Goal: Task Accomplishment & Management: Complete application form

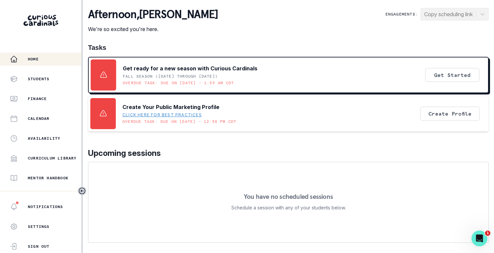
scroll to position [93, 0]
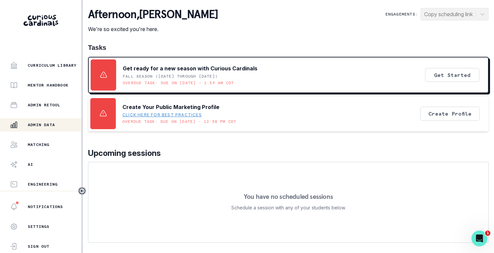
click at [50, 123] on p "Admin Data" at bounding box center [41, 124] width 27 height 5
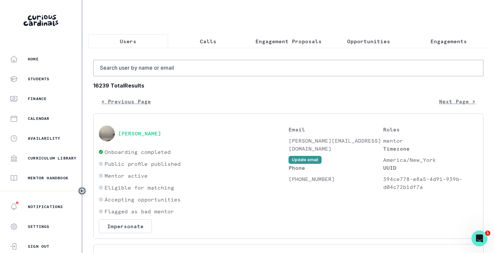
click at [196, 44] on button "Calls" at bounding box center [208, 41] width 80 height 14
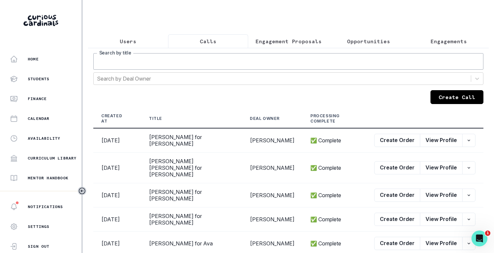
click at [203, 67] on input "Search by title" at bounding box center [288, 61] width 390 height 17
type input "[PERSON_NAME]"
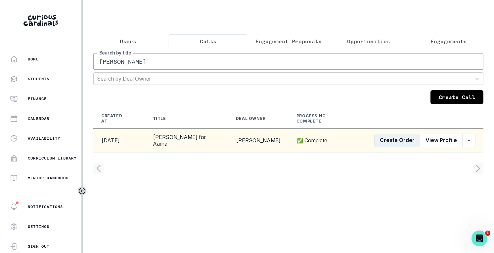
click at [377, 144] on button "Create Order" at bounding box center [397, 140] width 46 height 13
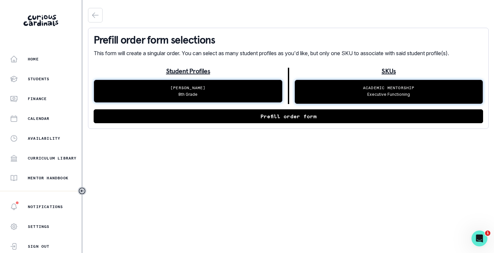
click at [320, 122] on button "Prefill order form" at bounding box center [288, 117] width 389 height 14
select select "cd194da3-8339-4626-8ccf-3d28a2a685b4"
select select "a5fe79bb-61d6-4726-b938-5ae9ae8c1e52"
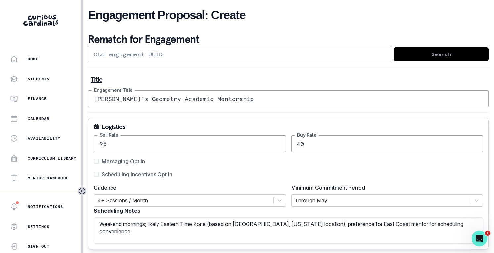
click at [101, 101] on input "[PERSON_NAME]'s Geometry Academic Mentorship" at bounding box center [288, 99] width 401 height 17
click at [98, 100] on input "[PERSON_NAME]'s Geometry Academic Mentorship" at bounding box center [288, 99] width 401 height 17
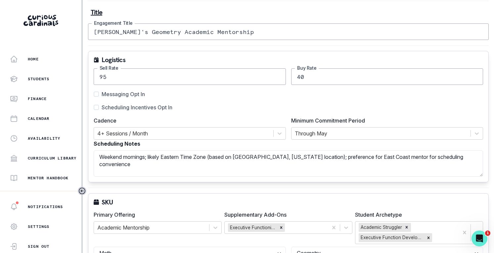
click at [136, 110] on span "Scheduling Incentives Opt In" at bounding box center [137, 108] width 71 height 8
type input "[PERSON_NAME]'s Geometry Academic Mentorship"
click at [94, 108] on input "Scheduling Incentives Opt In" at bounding box center [93, 108] width 0 height 0
checkbox input "true"
click at [132, 92] on span "Messaging Opt In" at bounding box center [123, 94] width 43 height 8
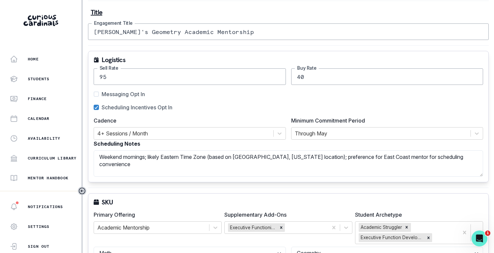
click at [94, 94] on input "Messaging Opt In" at bounding box center [93, 94] width 0 height 0
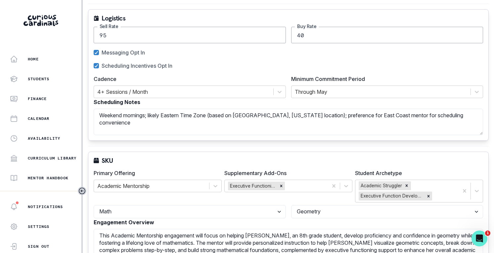
scroll to position [107, 0]
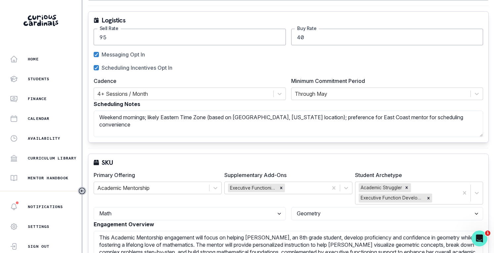
click at [128, 60] on div "Messaging Opt In Scheduling Incentives Opt In" at bounding box center [288, 61] width 389 height 21
click at [127, 56] on span "Messaging Opt In" at bounding box center [123, 55] width 43 height 8
click at [94, 55] on input "Messaging Opt In" at bounding box center [93, 55] width 0 height 0
checkbox input "false"
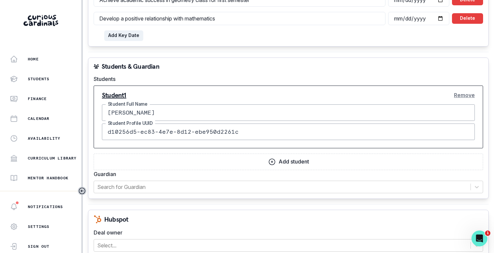
scroll to position [615, 0]
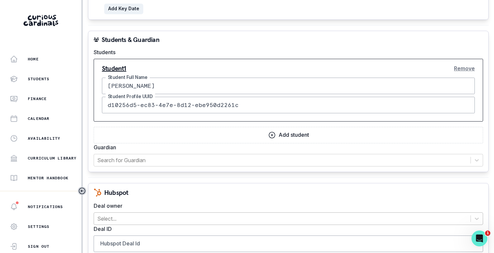
click at [250, 216] on div at bounding box center [282, 218] width 370 height 9
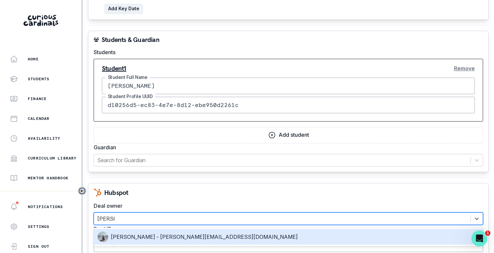
type input "[PERSON_NAME]"
click at [222, 242] on div "[PERSON_NAME] - [PERSON_NAME][EMAIL_ADDRESS][DOMAIN_NAME]" at bounding box center [288, 237] width 381 height 11
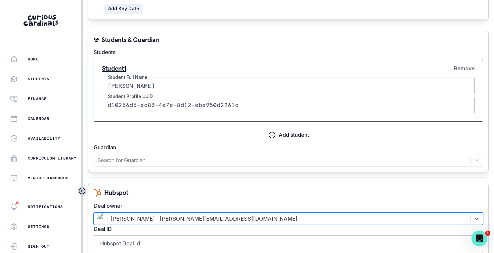
scroll to position [700, 0]
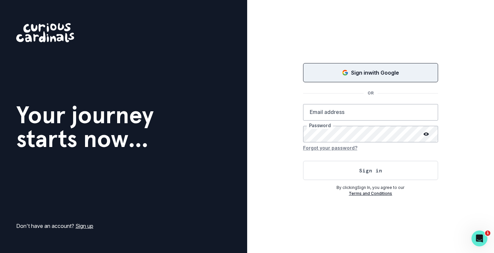
click at [334, 64] on button "Sign in with Google" at bounding box center [370, 72] width 135 height 19
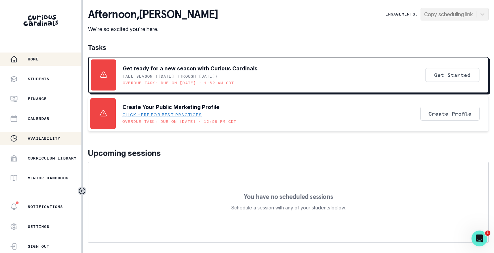
scroll to position [93, 0]
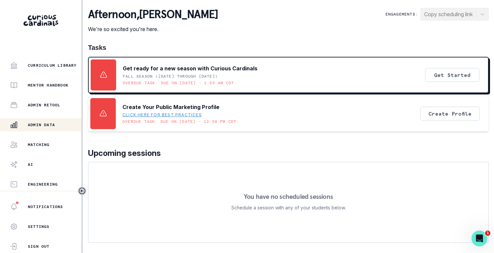
click at [58, 125] on div "Admin Data" at bounding box center [45, 125] width 71 height 8
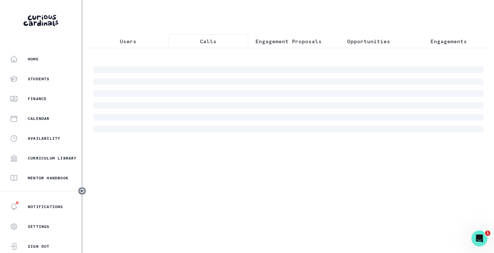
click at [225, 44] on button "Calls" at bounding box center [208, 41] width 80 height 14
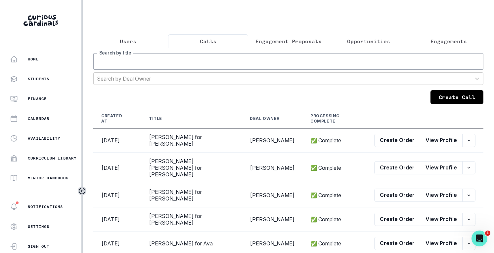
click at [212, 70] on input "Search by title" at bounding box center [288, 61] width 390 height 17
type input "aarna"
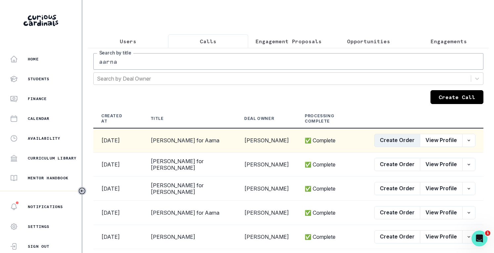
click at [383, 137] on button "Create Order" at bounding box center [397, 140] width 46 height 13
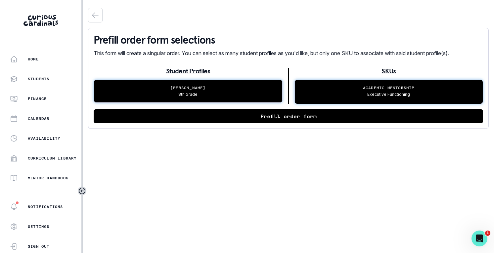
click at [292, 121] on button "Prefill order form" at bounding box center [288, 117] width 389 height 14
select select "cd194da3-8339-4626-8ccf-3d28a2a685b4"
select select "a5fe79bb-61d6-4726-b938-5ae9ae8c1e52"
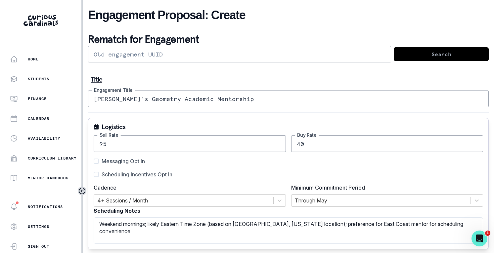
click at [157, 174] on span "Scheduling Incentives Opt In" at bounding box center [137, 175] width 71 height 8
click at [94, 175] on input "Scheduling Incentives Opt In" at bounding box center [93, 175] width 0 height 0
checkbox input "true"
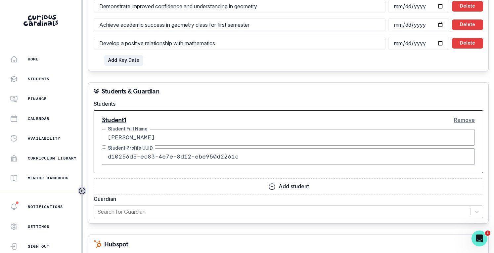
scroll to position [700, 0]
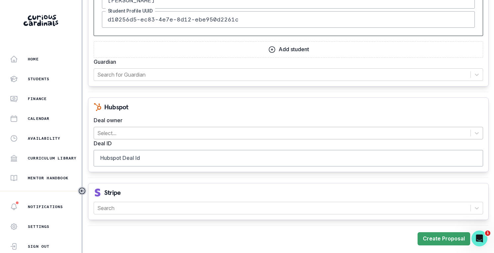
click at [196, 136] on div at bounding box center [282, 133] width 370 height 9
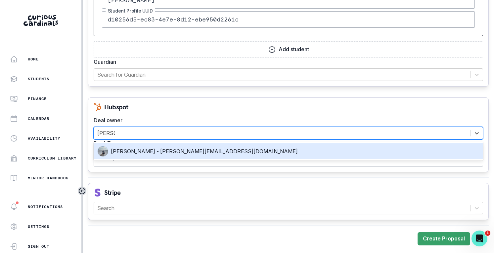
type input "[PERSON_NAME]"
click at [203, 146] on div "[PERSON_NAME] - [PERSON_NAME][EMAIL_ADDRESS][DOMAIN_NAME]" at bounding box center [288, 152] width 389 height 16
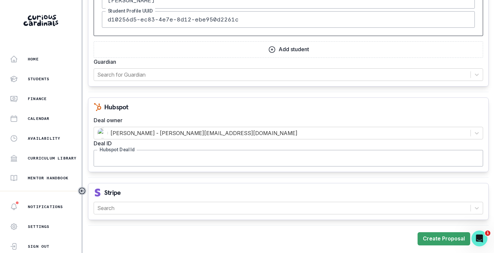
click at [191, 161] on input "Hubspot Deal Id" at bounding box center [288, 158] width 389 height 17
paste input "45144995750"
type input "45144995750"
click at [189, 208] on div at bounding box center [282, 208] width 370 height 9
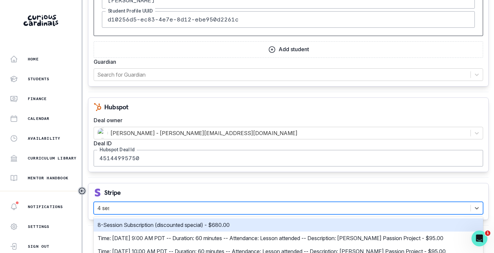
type input "4 sess"
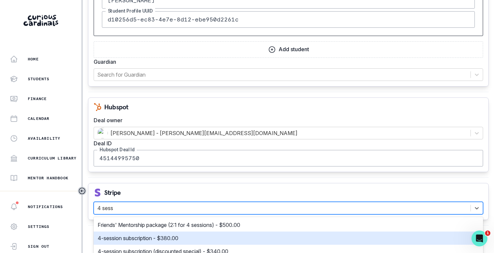
click at [192, 233] on div "4-session subscription - $380.00" at bounding box center [288, 238] width 389 height 13
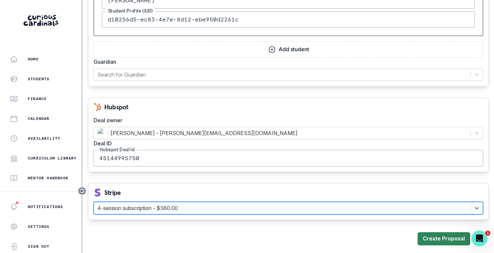
click at [436, 233] on button "Create Proposal" at bounding box center [444, 239] width 53 height 13
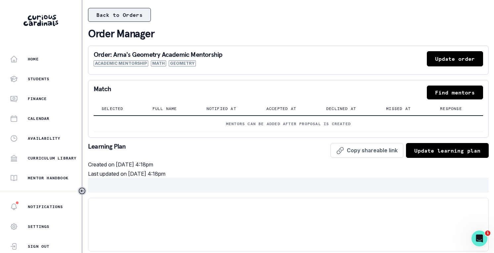
click at [127, 15] on button "Back to Orders" at bounding box center [119, 15] width 63 height 14
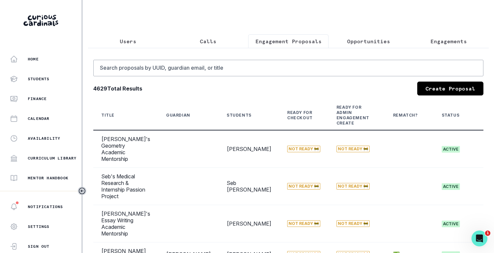
click at [373, 40] on p "Opportunities" at bounding box center [368, 41] width 43 height 8
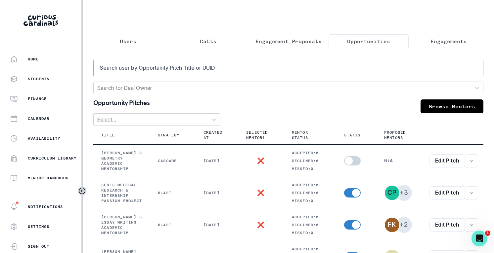
click at [270, 43] on p "Engagement Proposals" at bounding box center [288, 41] width 66 height 8
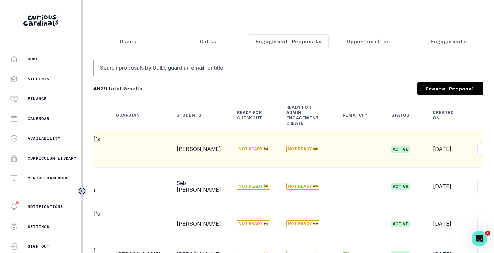
scroll to position [0, 66]
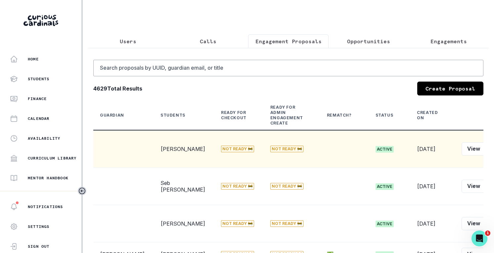
click at [485, 152] on button "Edit" at bounding box center [495, 149] width 21 height 13
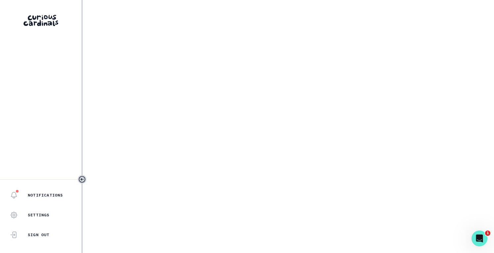
select select "cd194da3-8339-4626-8ccf-3d28a2a685b4"
select select "a5fe79bb-61d6-4726-b938-5ae9ae8c1e52"
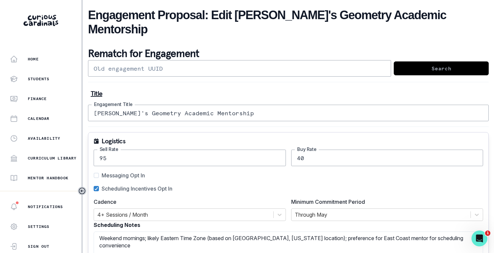
click at [97, 105] on input "[PERSON_NAME]'s Geometry Academic Mentorship" at bounding box center [288, 113] width 401 height 17
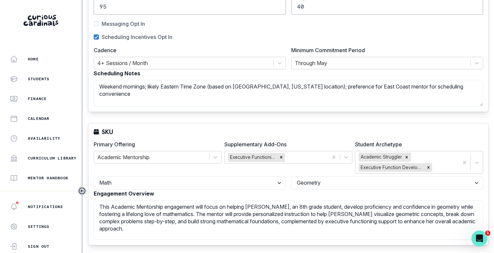
scroll to position [159, 0]
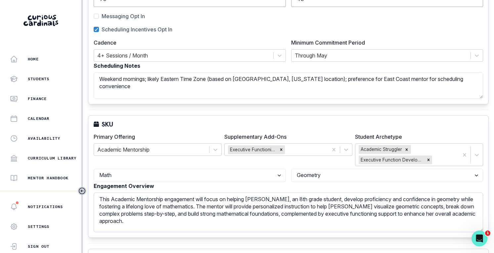
type input "[PERSON_NAME]'s Geometry Academic Mentorship"
click at [256, 193] on textarea "This Academic Mentorship engagement will focus on helping [PERSON_NAME], an 8th…" at bounding box center [288, 213] width 389 height 40
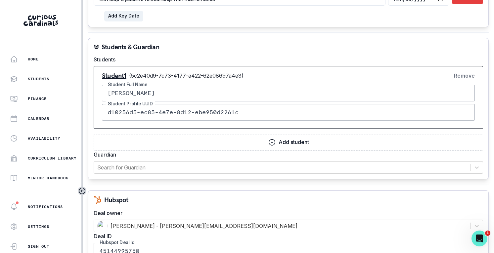
scroll to position [773, 0]
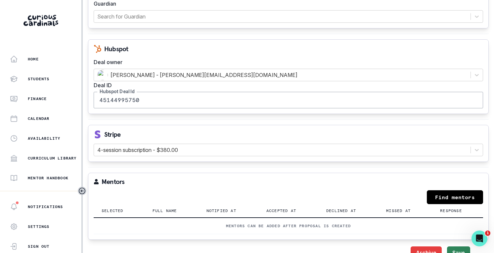
type textarea "This Academic Mentorship engagement will focus on helping [PERSON_NAME], an 8th…"
click at [450, 247] on button "Save" at bounding box center [458, 253] width 23 height 13
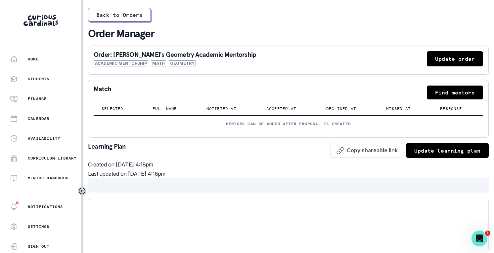
click at [459, 97] on button "Find mentors" at bounding box center [455, 93] width 56 height 14
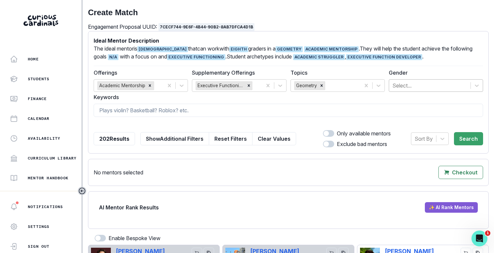
click at [409, 90] on div at bounding box center [429, 85] width 75 height 9
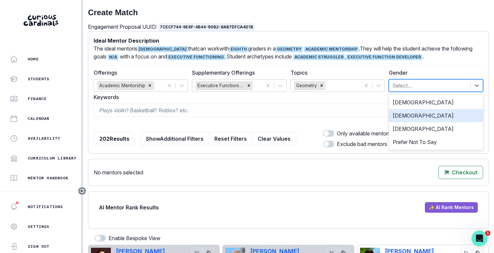
drag, startPoint x: 409, startPoint y: 102, endPoint x: 407, endPoint y: 115, distance: 12.6
click at [407, 115] on div "[DEMOGRAPHIC_DATA] [DEMOGRAPHIC_DATA] [DEMOGRAPHIC_DATA] Prefer Not To Say" at bounding box center [436, 123] width 94 height 56
click at [407, 115] on div "[DEMOGRAPHIC_DATA]" at bounding box center [436, 115] width 94 height 13
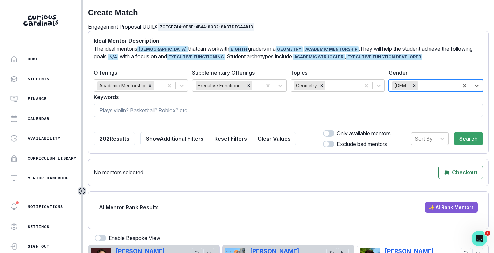
click at [367, 110] on input at bounding box center [288, 110] width 389 height 13
type input "math"
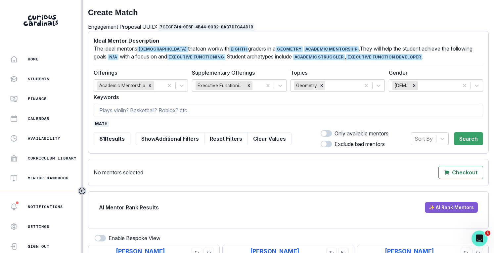
click at [326, 134] on span at bounding box center [326, 133] width 11 height 7
click at [321, 130] on input "checkbox" at bounding box center [320, 130] width 0 height 0
checkbox input "true"
click at [468, 138] on button "Search" at bounding box center [468, 138] width 29 height 13
click at [452, 206] on button "✨ AI Rank Mentors" at bounding box center [451, 207] width 53 height 11
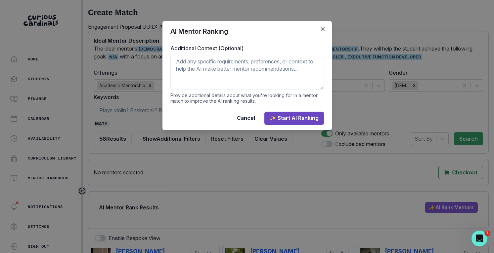
click at [293, 119] on button "✨ Start AI Ranking" at bounding box center [294, 118] width 60 height 13
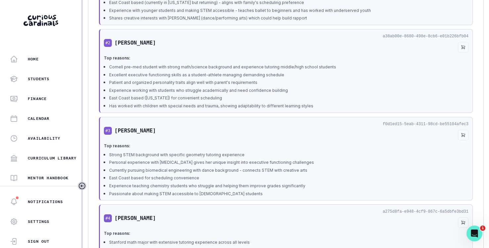
scroll to position [369, 0]
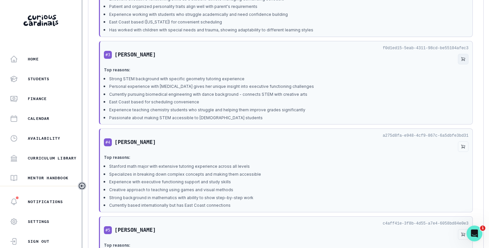
click at [463, 58] on icon "cart" at bounding box center [463, 59] width 5 height 5
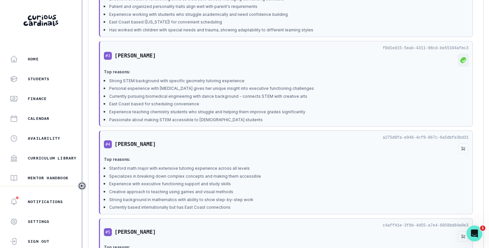
scroll to position [514, 0]
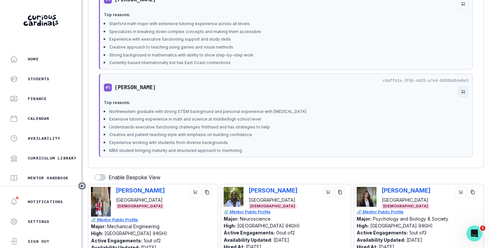
click at [464, 90] on icon "cart" at bounding box center [463, 92] width 5 height 5
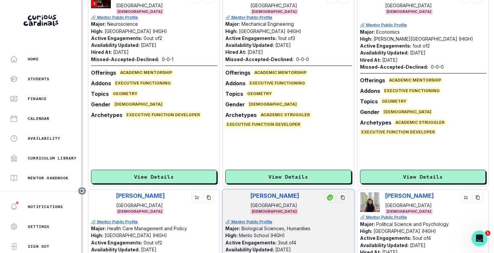
scroll to position [1227, 0]
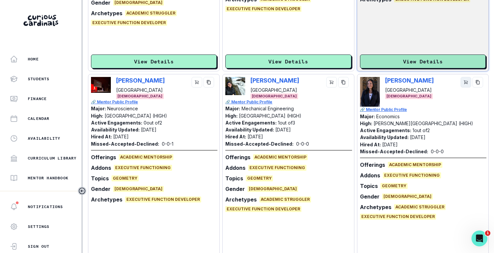
click at [461, 77] on button "cart" at bounding box center [466, 82] width 11 height 11
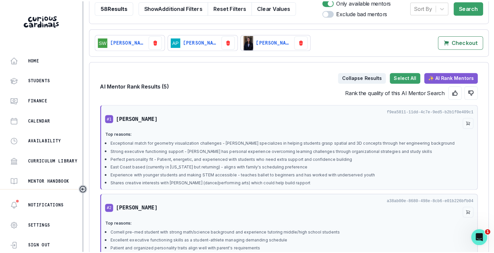
scroll to position [40, 0]
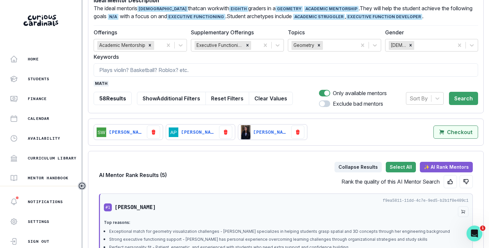
click at [452, 135] on p "Checkout" at bounding box center [459, 132] width 25 height 6
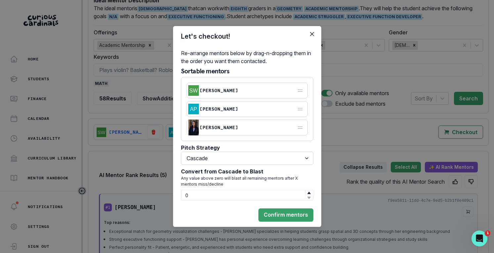
click at [264, 163] on select "Select option Cascade Blast First come, first serve" at bounding box center [247, 158] width 132 height 13
select select "BLAST"
click at [181, 165] on select "Select option Cascade Blast First come, first serve" at bounding box center [247, 158] width 132 height 13
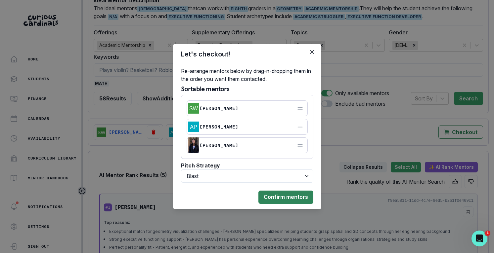
click at [288, 201] on button "Confirm mentors" at bounding box center [285, 197] width 55 height 13
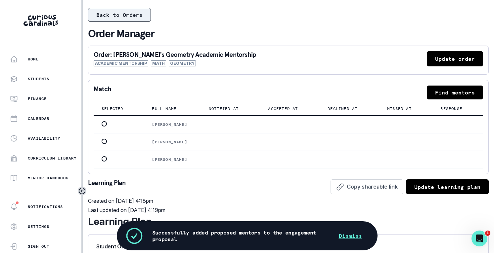
click at [123, 12] on button "Back to Orders" at bounding box center [119, 15] width 63 height 14
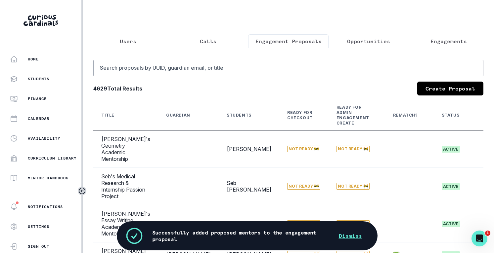
click at [390, 41] on button "Opportunities" at bounding box center [369, 41] width 80 height 14
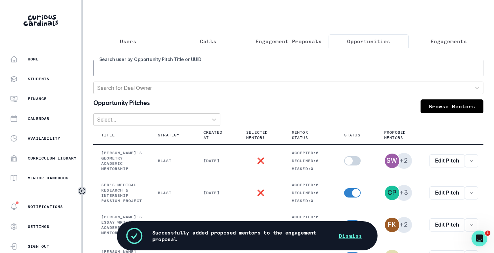
click at [233, 76] on input "Search user by Opportunity Pitch Title or UUID" at bounding box center [288, 68] width 390 height 17
type input "aarna"
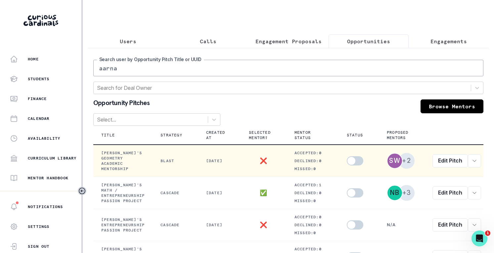
drag, startPoint x: 361, startPoint y: 168, endPoint x: 363, endPoint y: 165, distance: 4.0
click at [361, 166] on span at bounding box center [355, 160] width 17 height 9
click at [347, 156] on input "checkbox" at bounding box center [346, 156] width 0 height 0
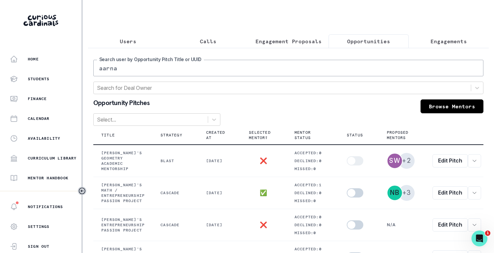
checkbox input "true"
